Goal: Transaction & Acquisition: Download file/media

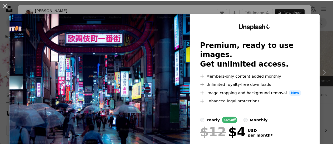
scroll to position [193, 0]
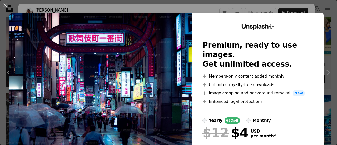
click at [320, 9] on div "An X shape Unsplash+ Premium, ready to use images. Get unlimited access. A plus…" at bounding box center [168, 72] width 337 height 145
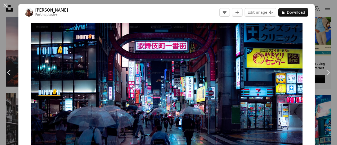
click at [320, 9] on div "An X shape Chevron left Chevron right [PERSON_NAME] For Unsplash+ A heart A plu…" at bounding box center [168, 72] width 337 height 145
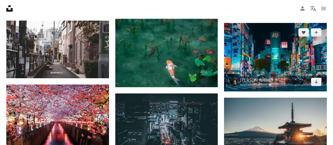
scroll to position [263, 0]
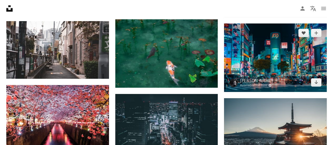
click at [257, 65] on img at bounding box center [275, 57] width 103 height 68
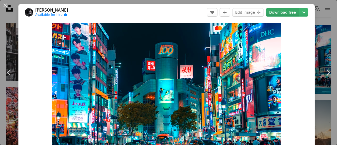
click at [274, 12] on link "Download free" at bounding box center [282, 12] width 33 height 8
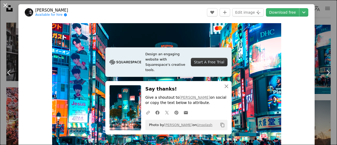
click at [3, 5] on button "An X shape" at bounding box center [5, 5] width 6 height 6
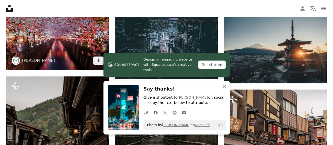
scroll to position [347, 0]
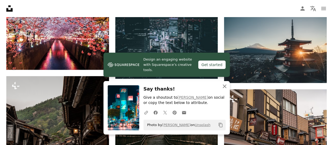
click at [224, 88] on icon "An X shape" at bounding box center [225, 86] width 6 height 6
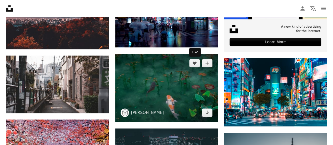
scroll to position [221, 0]
